Goal: Information Seeking & Learning: Obtain resource

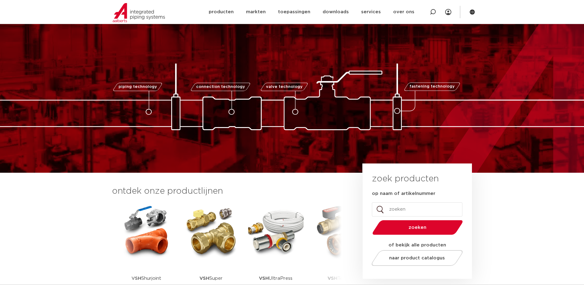
scroll to position [51, 0]
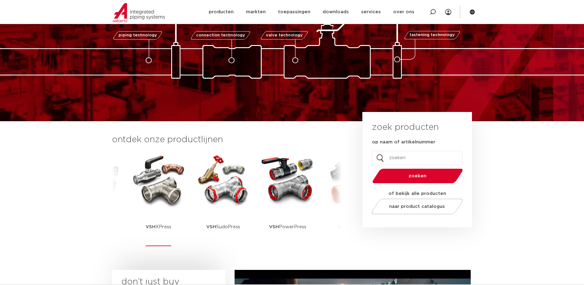
click at [152, 188] on img at bounding box center [158, 179] width 55 height 55
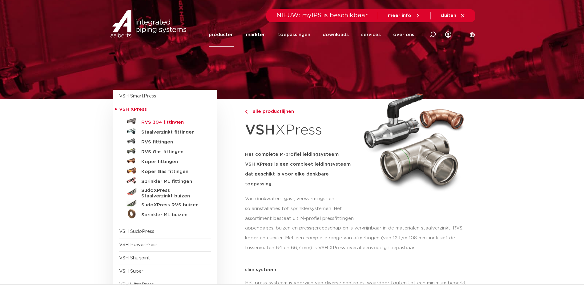
click at [159, 123] on h5 "RVS 304 fittingen" at bounding box center [171, 123] width 61 height 6
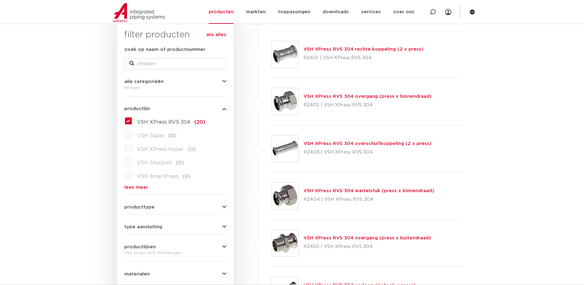
click at [349, 237] on link "VSH XPress RVS 304 overgang (press x buitendraad)" at bounding box center [368, 237] width 128 height 5
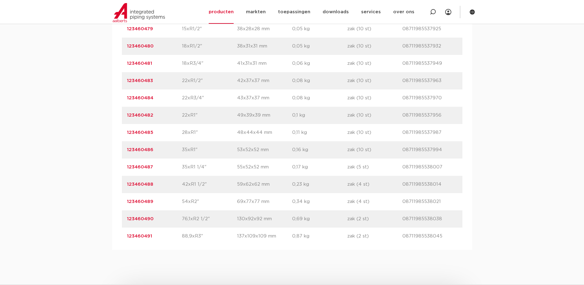
scroll to position [462, 0]
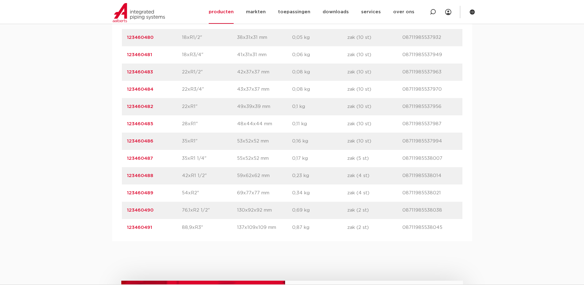
drag, startPoint x: 207, startPoint y: 175, endPoint x: 175, endPoint y: 175, distance: 32.0
click at [175, 175] on div "artikelnummer 123460488 afmeting 42xR1 1/2" afmetingen 59x62x62 mm gewicht 0,23…" at bounding box center [292, 175] width 341 height 17
drag, startPoint x: 175, startPoint y: 175, endPoint x: 145, endPoint y: 175, distance: 29.3
click at [145, 175] on link "123460488" at bounding box center [140, 175] width 26 height 5
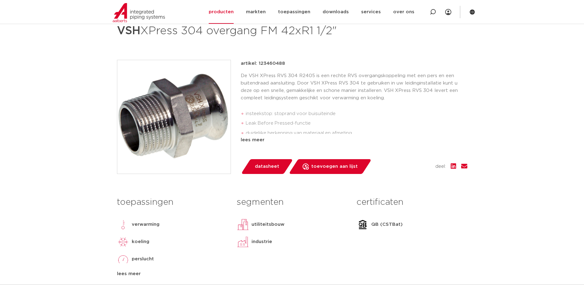
scroll to position [51, 0]
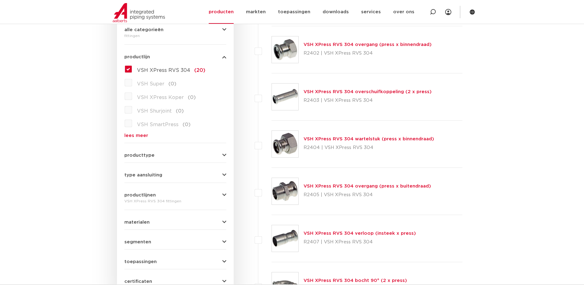
scroll to position [154, 0]
click at [341, 139] on link "VSH XPress RVS 304 wartelstuk (press x binnendraad)" at bounding box center [369, 139] width 131 height 5
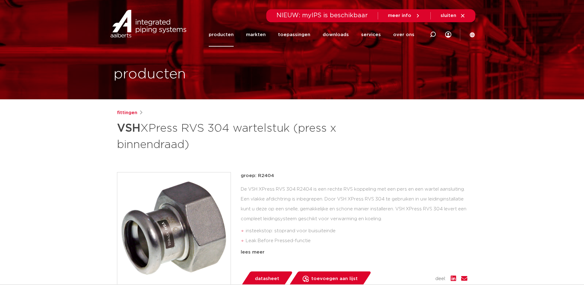
drag, startPoint x: 197, startPoint y: 116, endPoint x: 200, endPoint y: 112, distance: 4.4
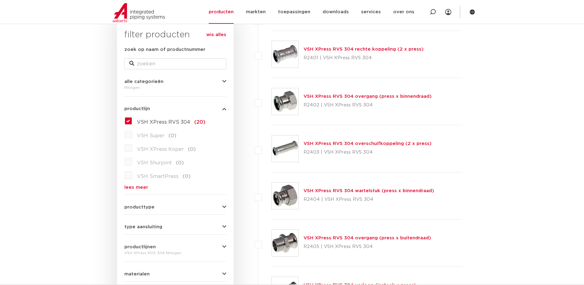
click at [353, 96] on link "VSH XPress RVS 304 overgang (press x binnendraad)" at bounding box center [368, 96] width 128 height 5
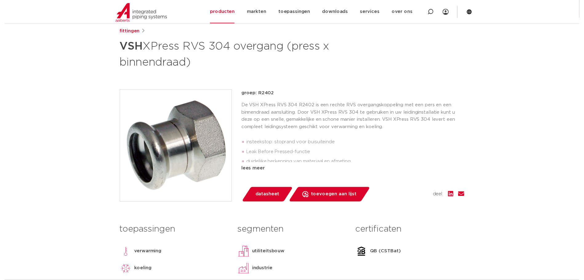
scroll to position [103, 0]
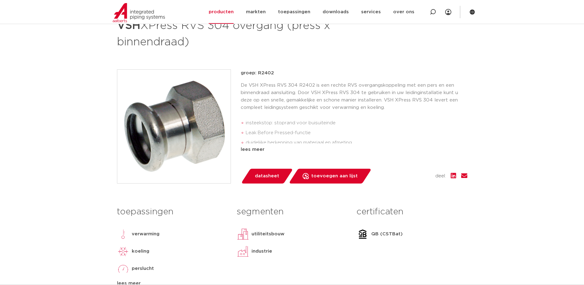
click at [264, 179] on span "datasheet" at bounding box center [267, 176] width 24 height 10
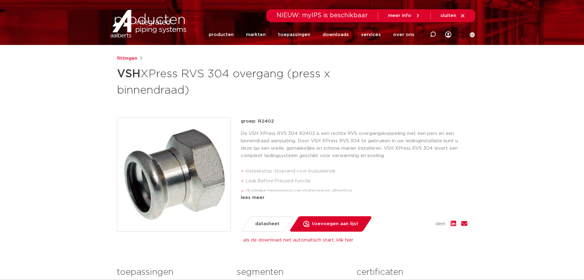
scroll to position [0, 0]
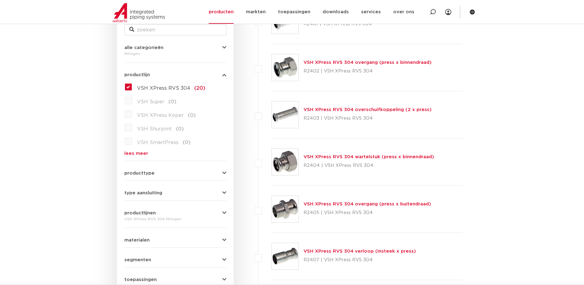
scroll to position [205, 0]
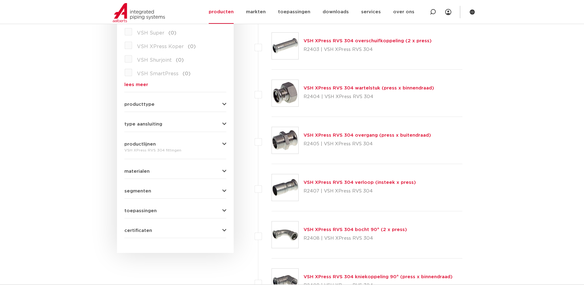
click at [336, 134] on link "VSH XPress RVS 304 overgang (press x buitendraad)" at bounding box center [368, 135] width 128 height 5
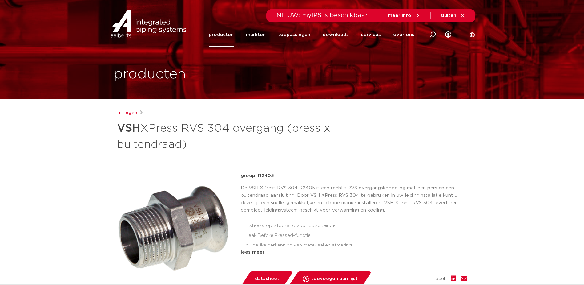
click at [271, 275] on span "datasheet" at bounding box center [267, 279] width 24 height 10
